Goal: Transaction & Acquisition: Purchase product/service

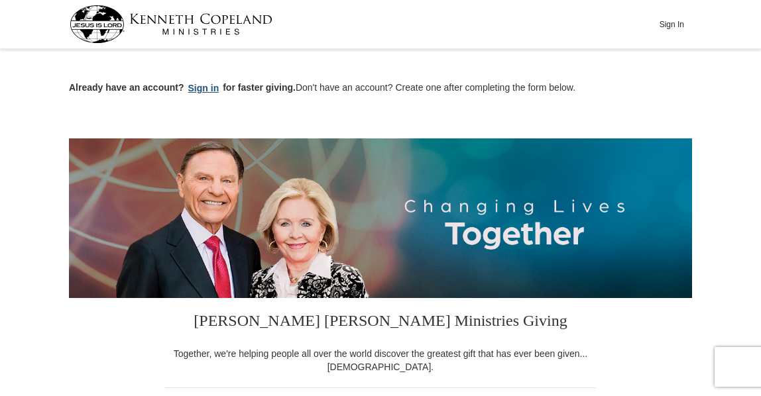
click at [198, 87] on button "Sign in" at bounding box center [203, 88] width 39 height 15
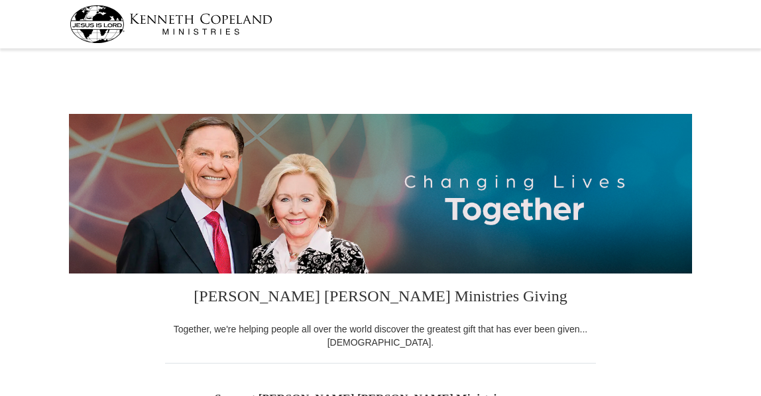
select select "IN"
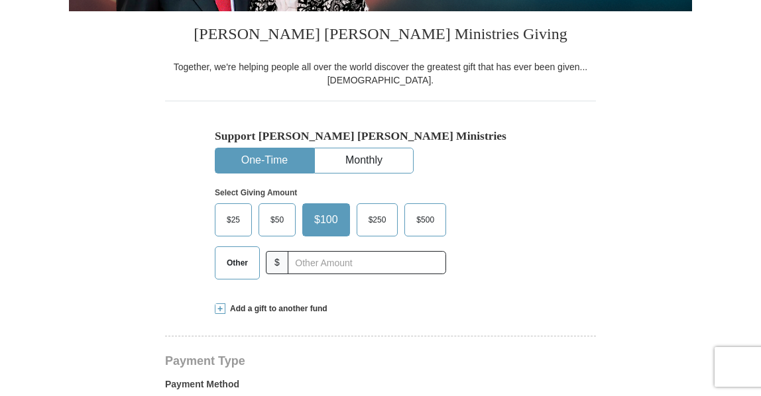
scroll to position [265, 0]
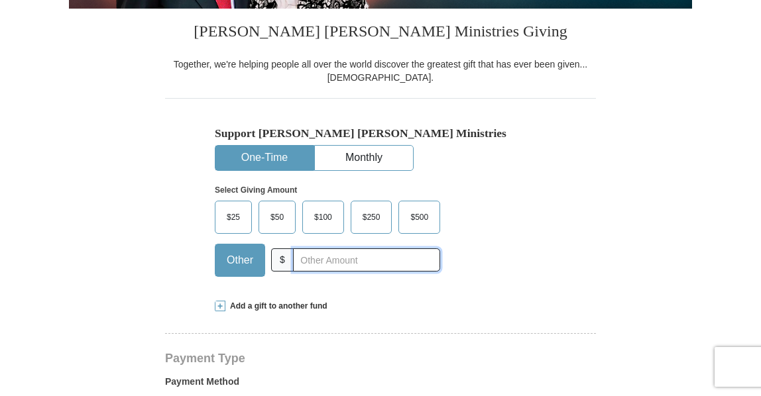
click at [296, 263] on input "text" at bounding box center [366, 259] width 147 height 23
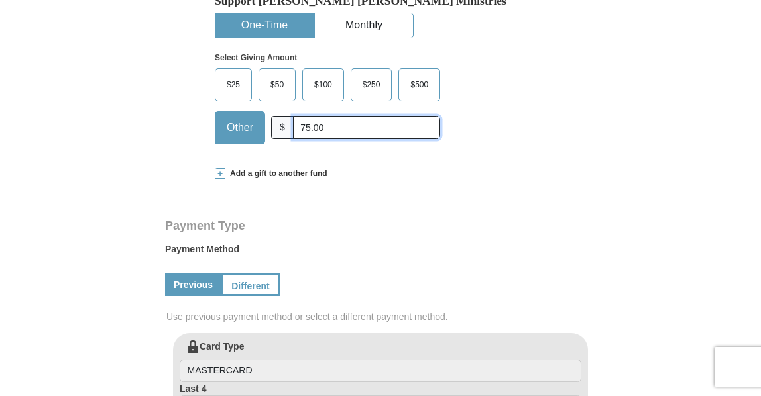
scroll to position [464, 0]
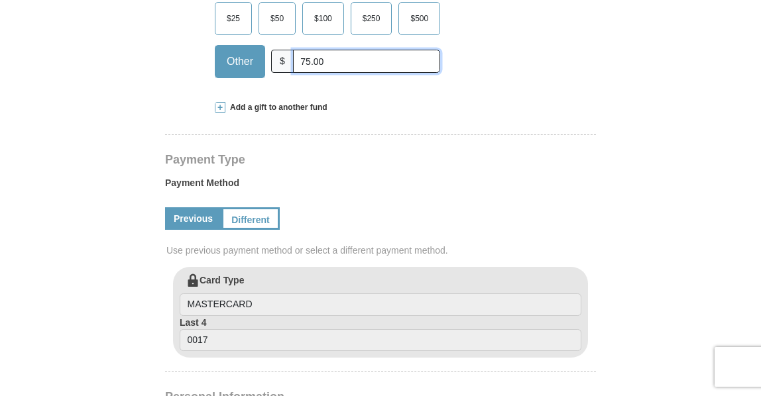
type input "75.00"
click at [197, 215] on link "Previous" at bounding box center [193, 218] width 56 height 23
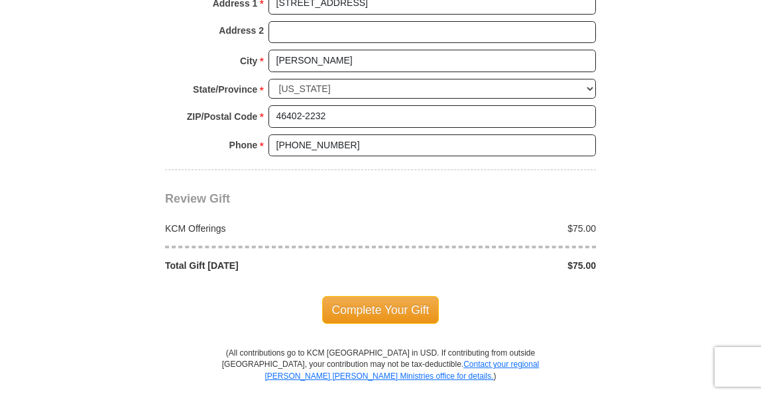
scroll to position [1060, 0]
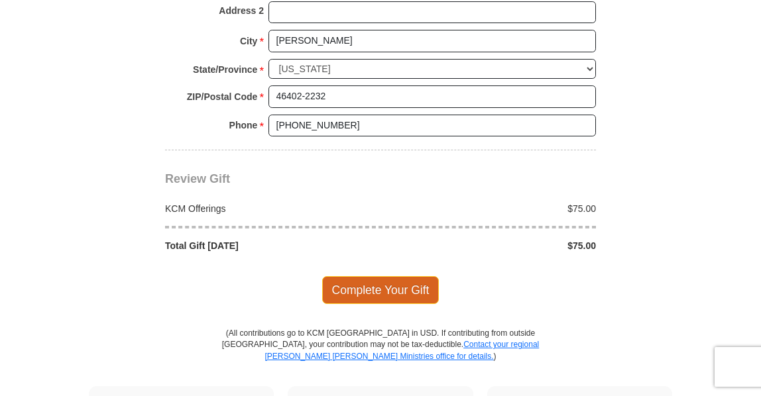
click at [378, 282] on span "Complete Your Gift" at bounding box center [380, 290] width 117 height 28
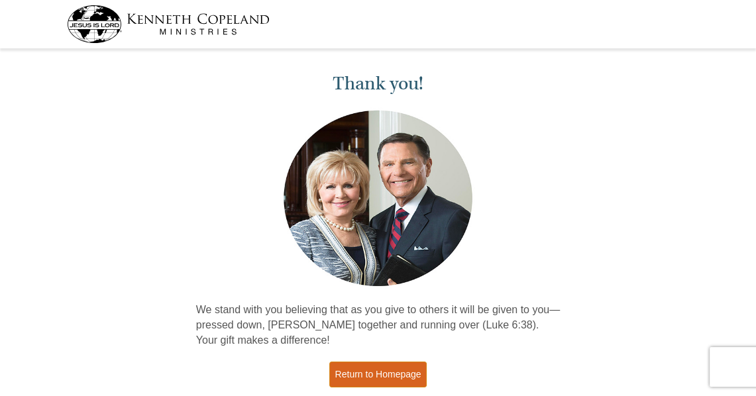
click at [398, 368] on link "Return to Homepage" at bounding box center [378, 375] width 98 height 26
